Goal: Task Accomplishment & Management: Manage account settings

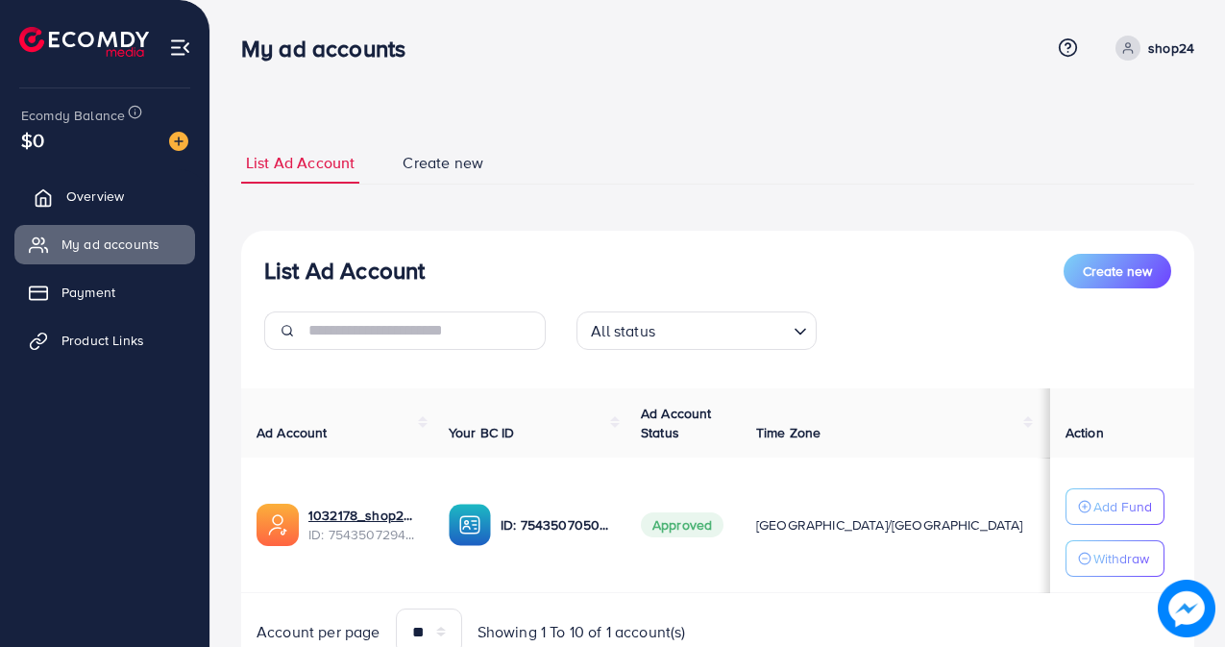
click at [90, 195] on span "Overview" at bounding box center [95, 195] width 58 height 19
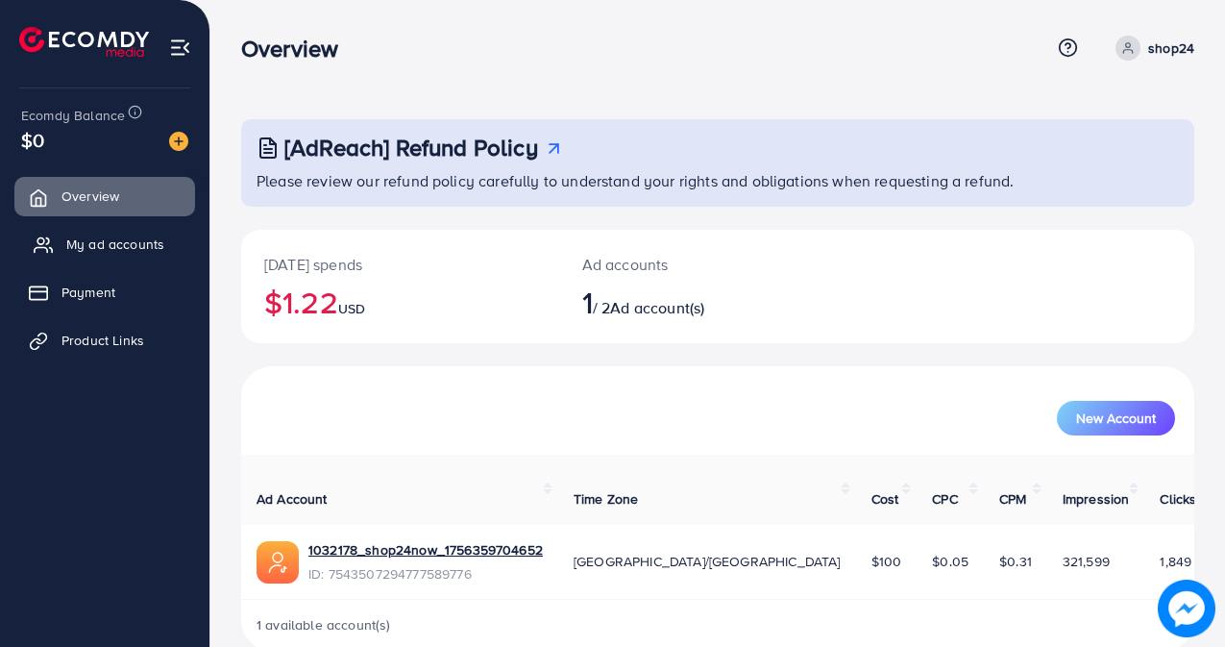
click at [86, 249] on span "My ad accounts" at bounding box center [115, 243] width 98 height 19
